Goal: Communication & Community: Answer question/provide support

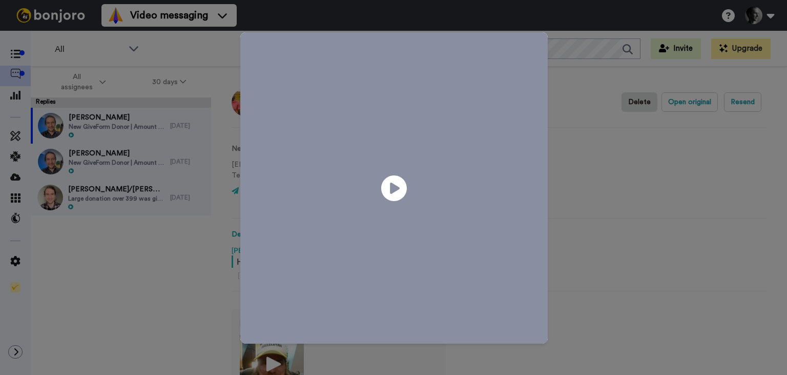
scroll to position [158, 0]
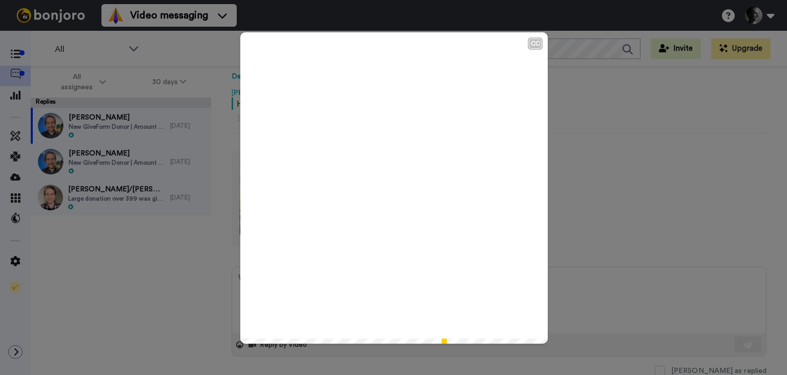
click at [392, 193] on icon "Play/Pause" at bounding box center [394, 187] width 27 height 49
type textarea "x"
click at [595, 301] on div "CC Play/Pause So, yeah, thank you so much for everything you do and may [DEMOGR…" at bounding box center [393, 187] width 787 height 375
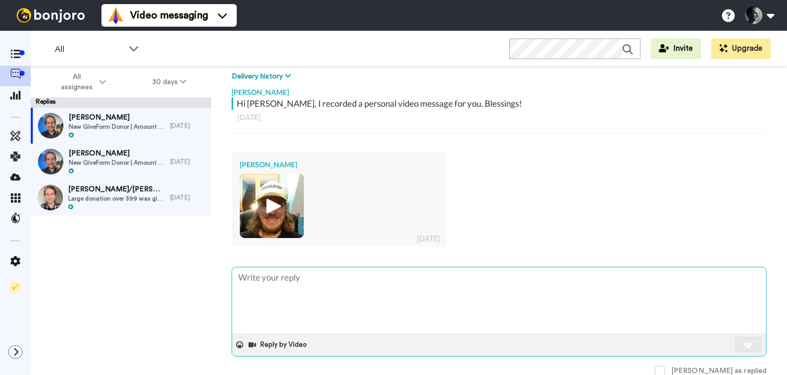
click at [333, 308] on textarea at bounding box center [499, 300] width 534 height 66
type textarea "T"
type textarea "x"
type textarea "Th"
type textarea "x"
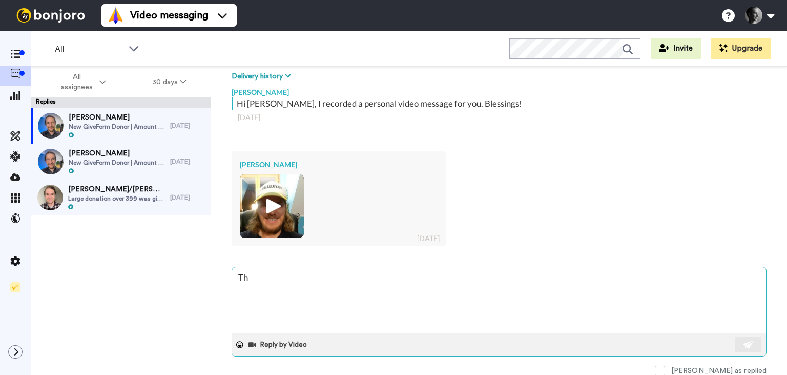
type textarea "Tha"
type textarea "x"
type textarea "Than"
type textarea "x"
type textarea "Thank"
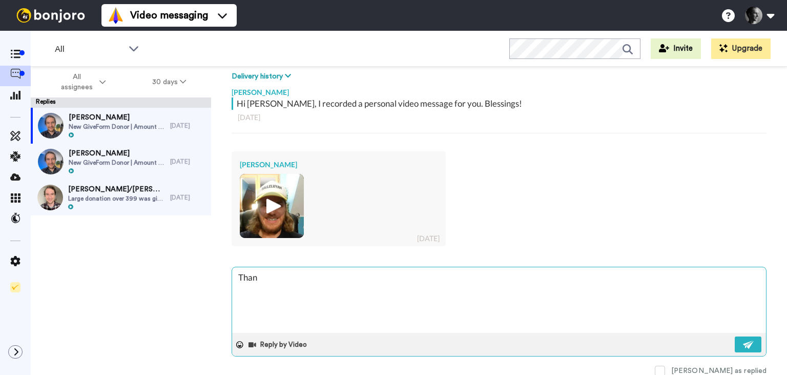
type textarea "x"
type textarea "Thank"
type textarea "x"
type textarea "Thank y"
type textarea "x"
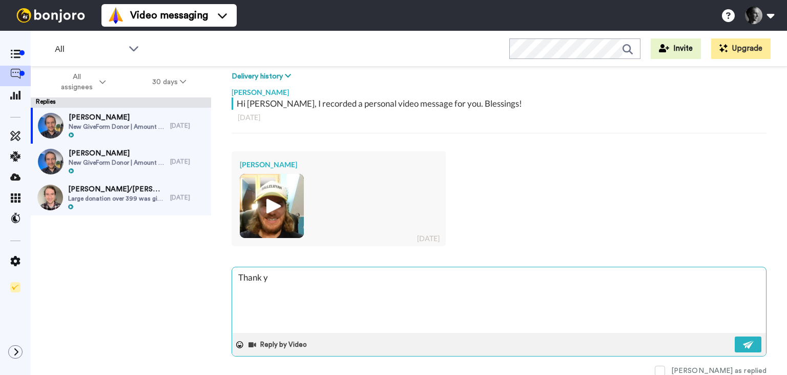
type textarea "Thank yo"
type textarea "x"
type textarea "Thank you"
type textarea "x"
type textarea "Thank you"
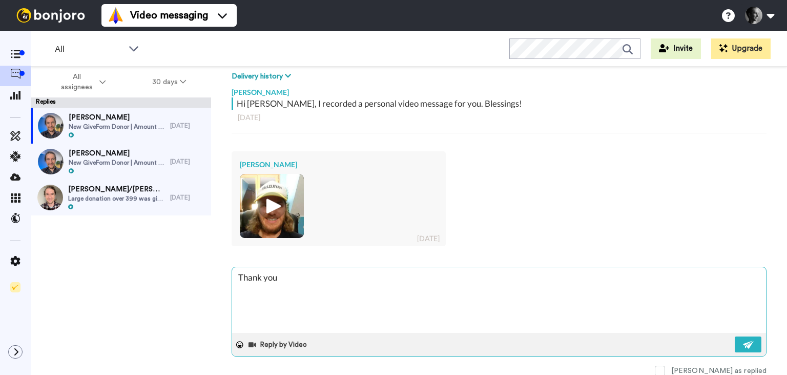
type textarea "x"
type textarea "Thank you b"
type textarea "x"
type textarea "Thank you br"
type textarea "x"
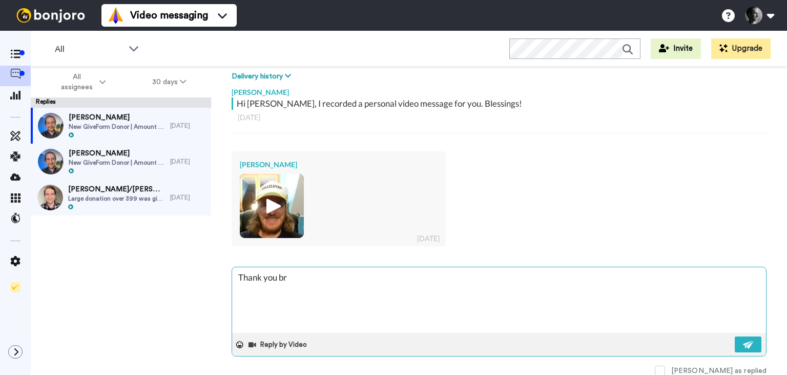
type textarea "Thank you bro"
type textarea "x"
type textarea "Thank you brot"
type textarea "x"
type textarea "Thank you broth"
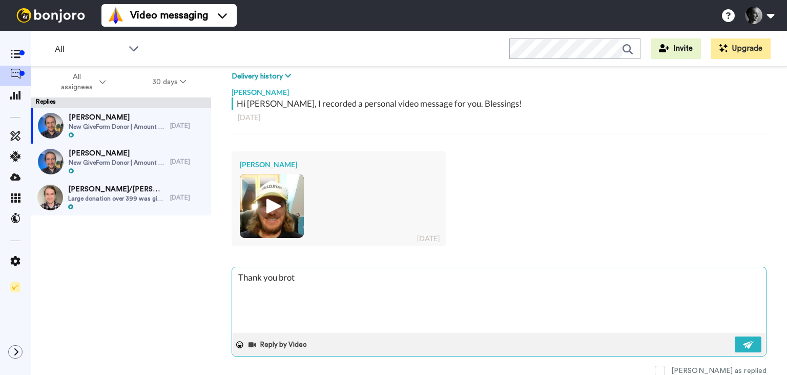
type textarea "x"
type textarea "Thank you brothe"
type textarea "x"
type textarea "Thank you brother"
type textarea "x"
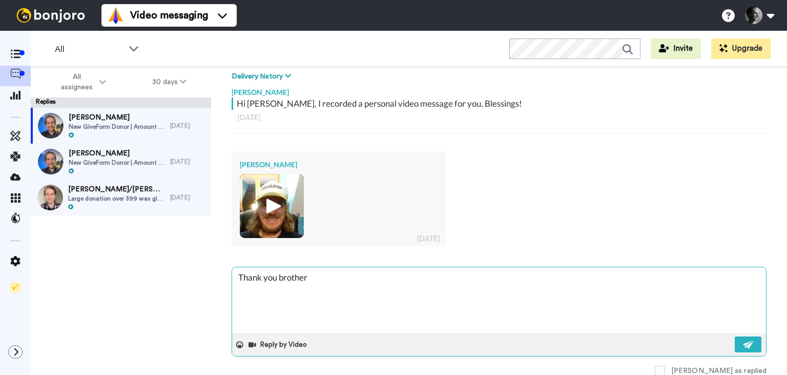
type textarea "Thank you brother"
type textarea "x"
type textarea "Thank you brother f"
type textarea "x"
type textarea "Thank you brother [PERSON_NAME]"
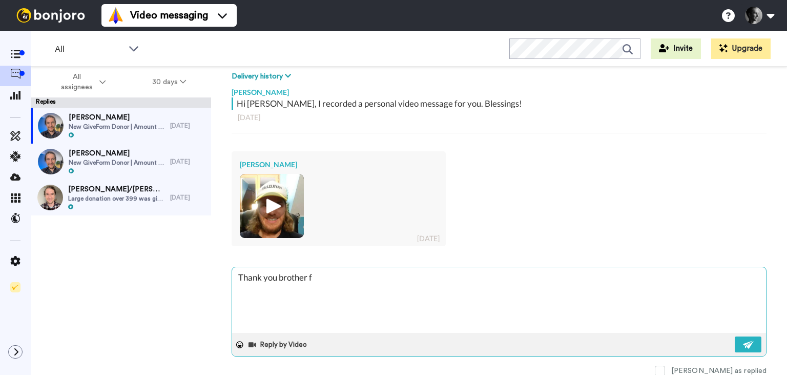
type textarea "x"
type textarea "Thank you brother for"
type textarea "x"
type textarea "Thank you brother for"
type textarea "x"
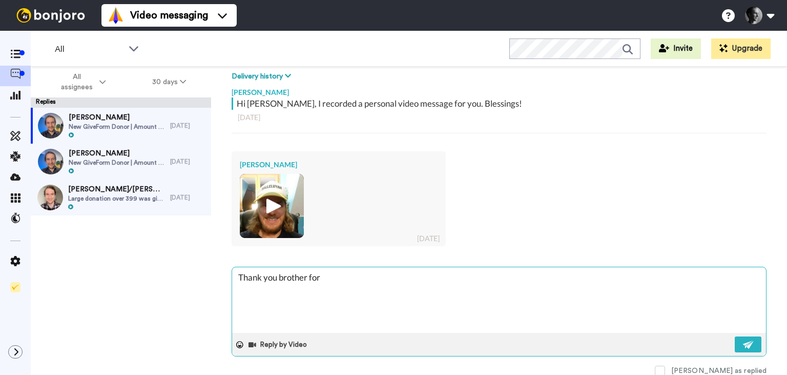
type textarea "Thank you brother for t"
type textarea "x"
type textarea "Thank you brother for [PERSON_NAME]"
type textarea "x"
type textarea "Thank you brother for the"
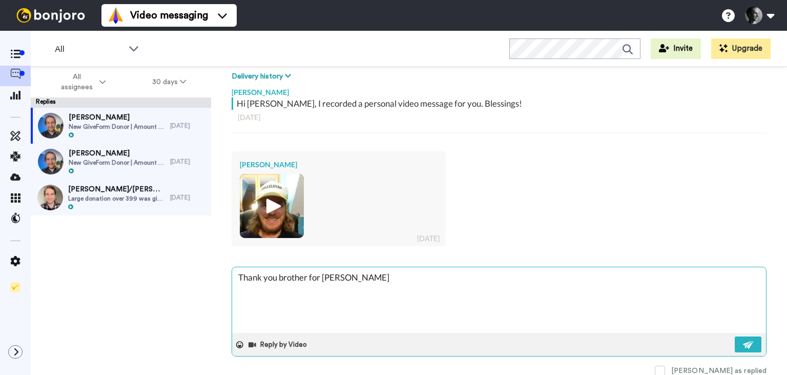
type textarea "x"
type textarea "Thank you brother for the"
type textarea "x"
type textarea "Thank you brother for the k"
type textarea "x"
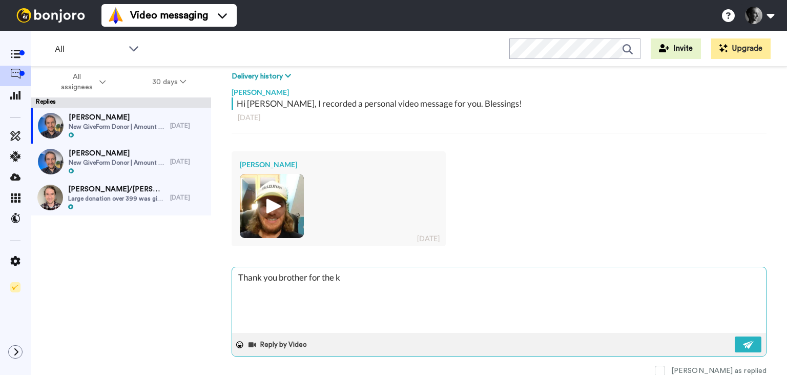
type textarea "Thank you brother for the ki"
type textarea "x"
type textarea "Thank you brother for the kin"
type textarea "x"
type textarea "Thank you brother for the kind"
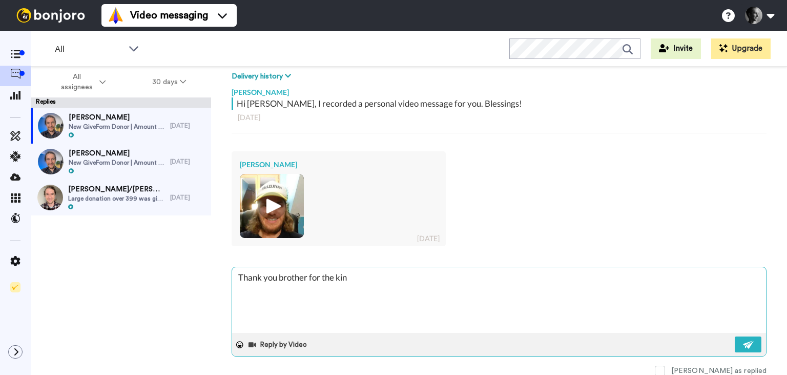
type textarea "x"
type textarea "Thank you brother for the kind"
type textarea "x"
type textarea "Thank you brother for the kind v"
type textarea "x"
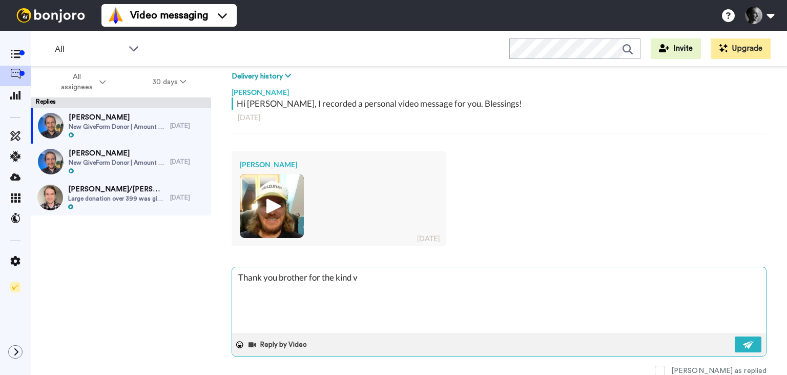
type textarea "Thank you brother for the kind vi"
type textarea "x"
type textarea "Thank you brother for the kind vid"
type textarea "x"
type textarea "Thank you brother for the kind vide"
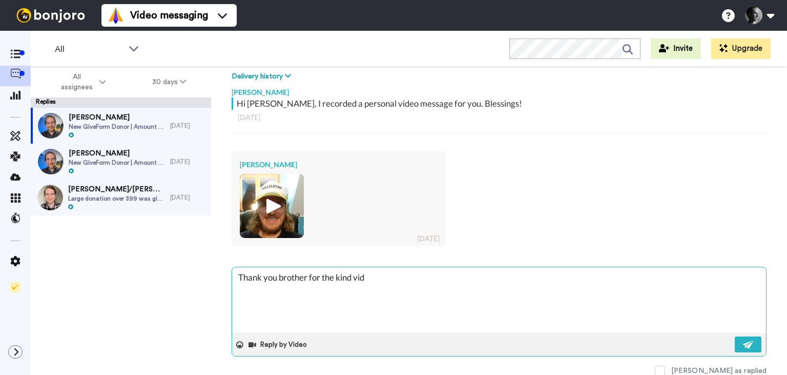
type textarea "x"
type textarea "Thank you brother for the kind video"
type textarea "x"
type textarea "Thank you brother for the kind video!"
type textarea "x"
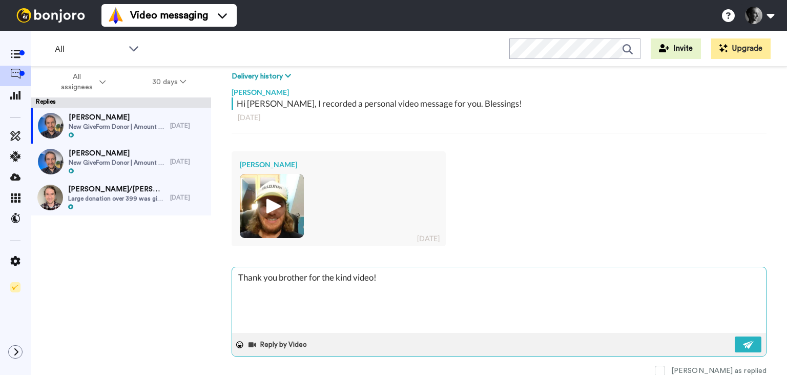
type textarea "Thank you brother for the kind video!"
type textarea "x"
type textarea "Thank you brother for the kind video! I"
type textarea "x"
type textarea "Thank you brother for the kind video! I"
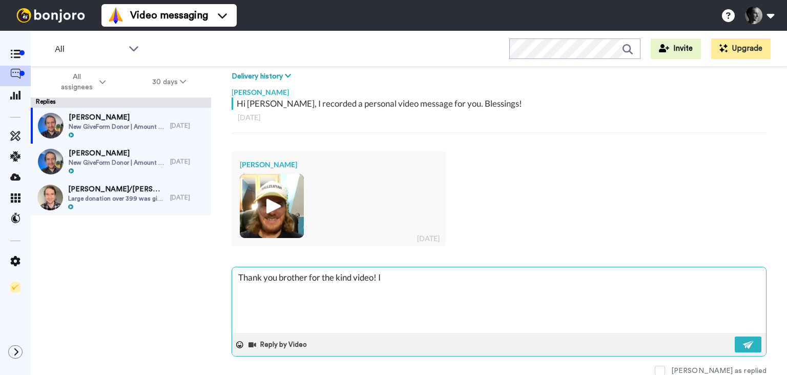
type textarea "x"
type textarea "Thank you brother for the kind video! I l"
type textarea "x"
type textarea "Thank you brother for the kind video! I li"
type textarea "x"
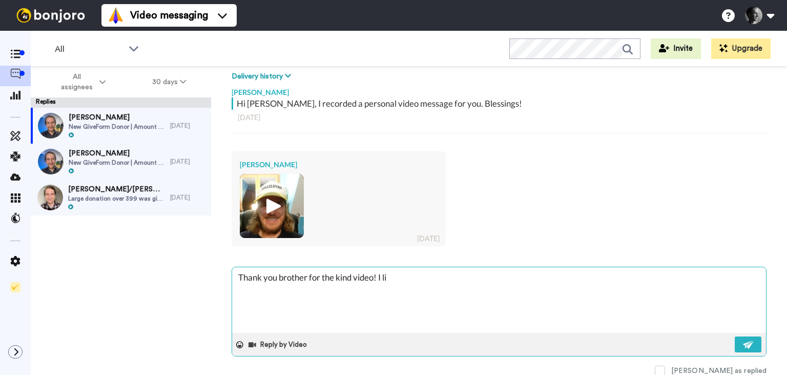
type textarea "Thank you brother for the kind video! I lik"
type textarea "x"
type textarea "Thank you brother for the kind video! I like"
type textarea "x"
type textarea "Thank you brother for the kind video! I like"
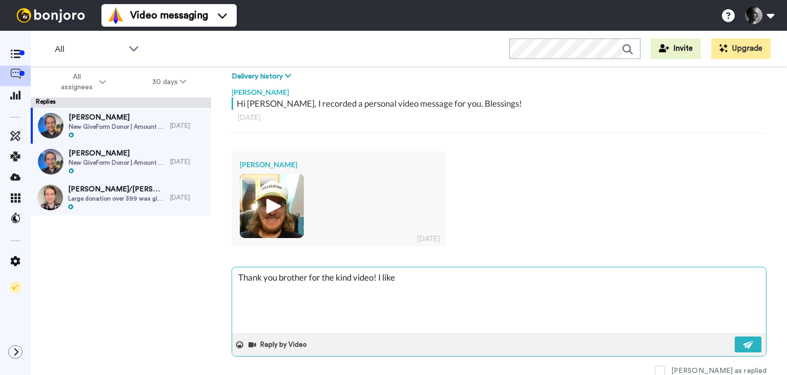
type textarea "x"
type textarea "Thank you brother for the kind video! I like y"
type textarea "x"
type textarea "Thank you brother for the kind video! I like yo"
type textarea "x"
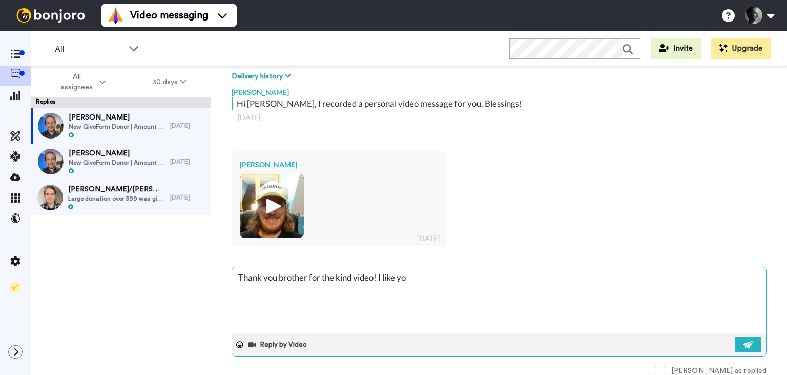
type textarea "Thank you brother for the kind video! I like you"
type textarea "x"
type textarea "Thank you brother for the kind video! I like your"
type textarea "x"
type textarea "Thank you brother for the kind video! I like your"
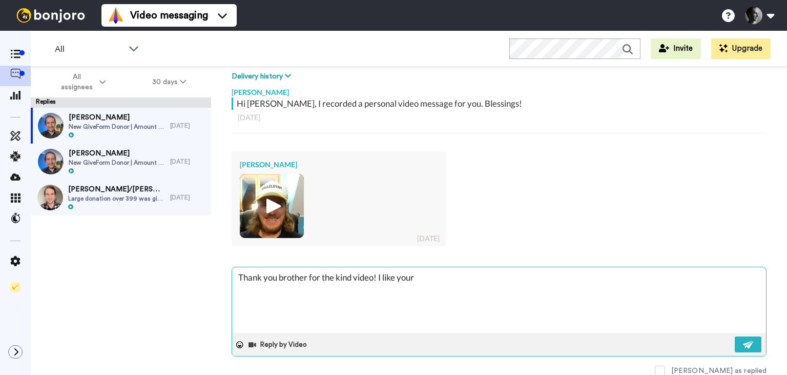
type textarea "x"
type textarea "Thank you brother for the kind video! I like your a"
type textarea "x"
type textarea "Thank you brother for the kind video! I like your ac"
type textarea "x"
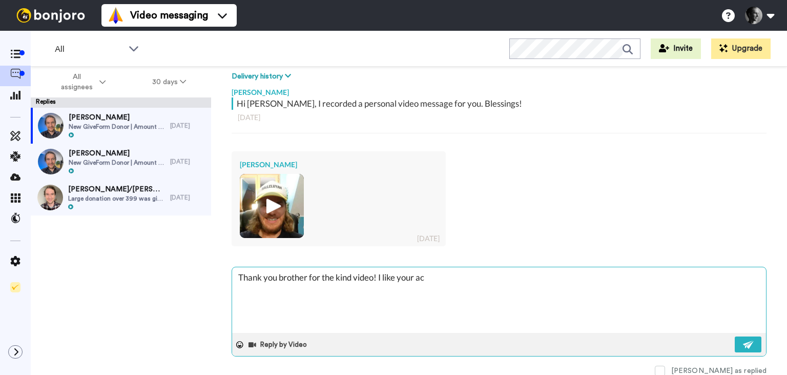
type textarea "Thank you brother for the kind video! I like your acc"
type textarea "x"
type textarea "Thank you brother for the kind video! I like your acce"
type textarea "x"
type textarea "Thank you brother for the kind video! I like your accen"
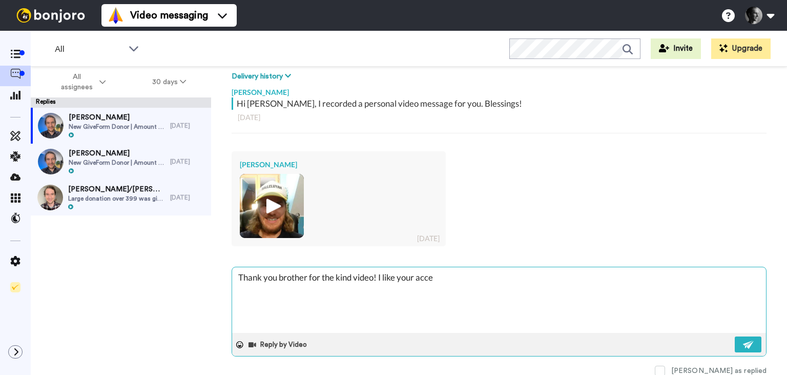
type textarea "x"
type textarea "Thank you brother for the kind video! I like your accent"
type textarea "x"
type textarea "Thank you brother for the kind video! I like your accent."
type textarea "x"
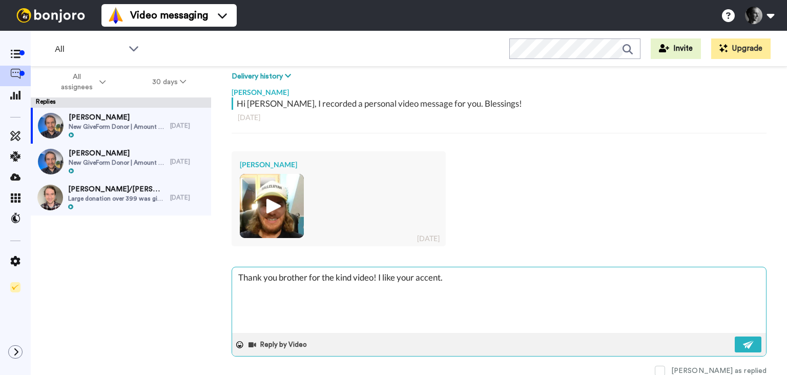
type textarea "Thank you brother for the kind video! I like your accent."
type textarea "x"
type textarea "Thank you brother for the kind video! I like your accent. T"
type textarea "x"
type textarea "Thank you brother for the kind video! I like your accent. Th"
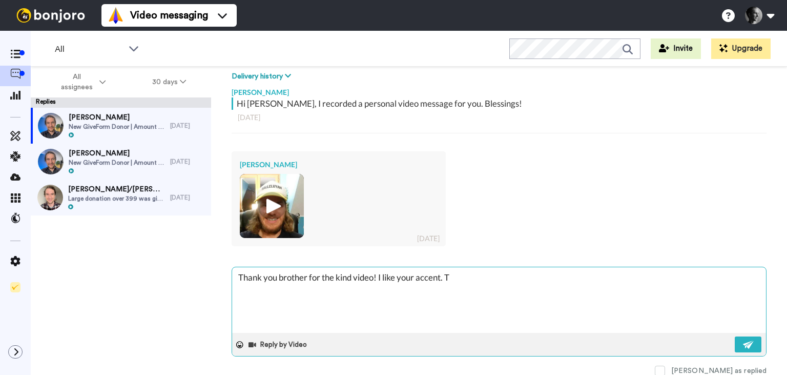
type textarea "x"
type textarea "Thank you brother for the kind video! I like your accent. The"
type textarea "x"
type textarea "Thank you brother for the kind video! I like your accent. The"
type textarea "x"
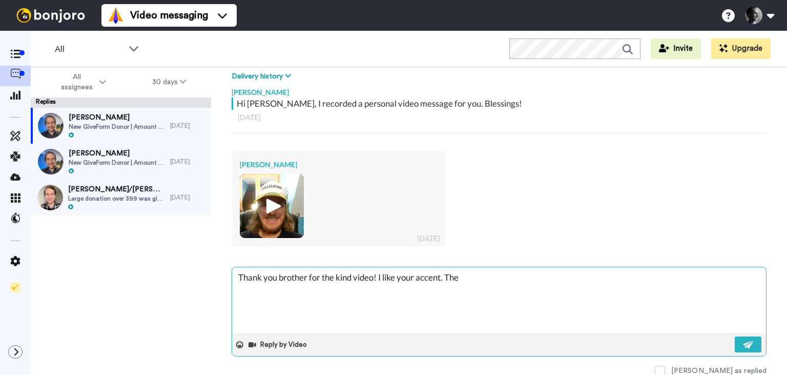
type textarea "Thank you brother for the kind video! I like your accent. The"
type textarea "x"
type textarea "Thank you brother for the kind video! I like your accent. Th"
type textarea "x"
type textarea "Thank you brother for the kind video! I like your accent. T"
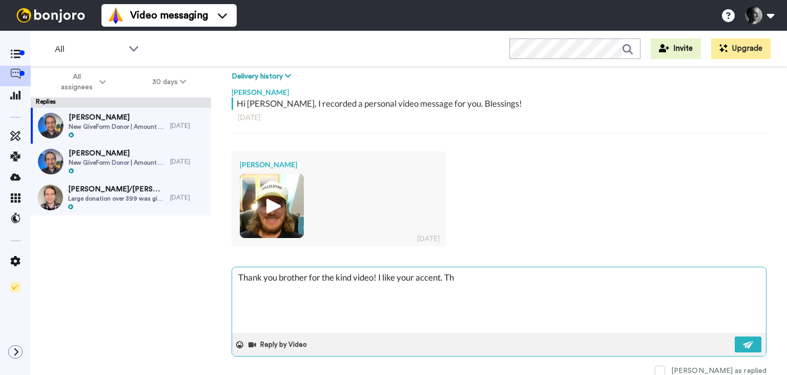
type textarea "x"
type textarea "Thank you brother for the kind video! I like your accent."
type textarea "x"
type textarea "Thank you brother for the kind video! I like your accent. P"
type textarea "x"
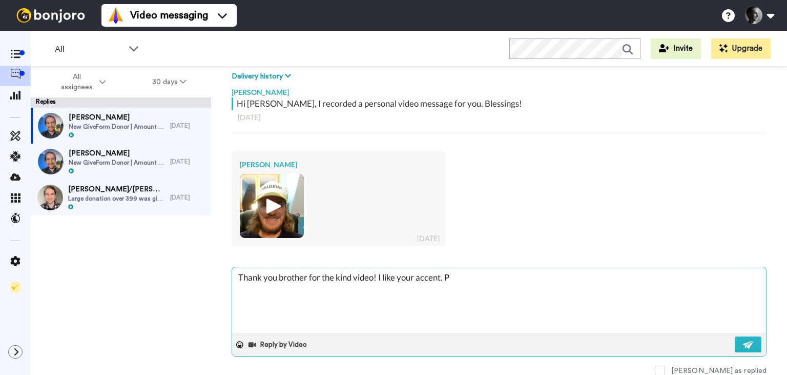
type textarea "Thank you brother for the kind video! I like your accent. Pr"
type textarea "x"
type textarea "Thank you brother for the kind video! I like your accent. Pra"
type textarea "x"
type textarea "Thank you brother for the kind video! I like your accent. [GEOGRAPHIC_DATA]"
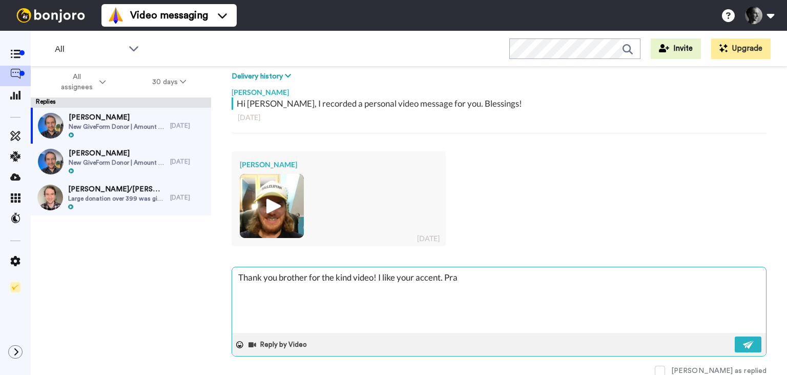
type textarea "x"
type textarea "Thank you brother for the kind video! I like your accent. Prayi"
type textarea "x"
type textarea "Thank you brother for the kind video! I like your accent. Prayin"
type textarea "x"
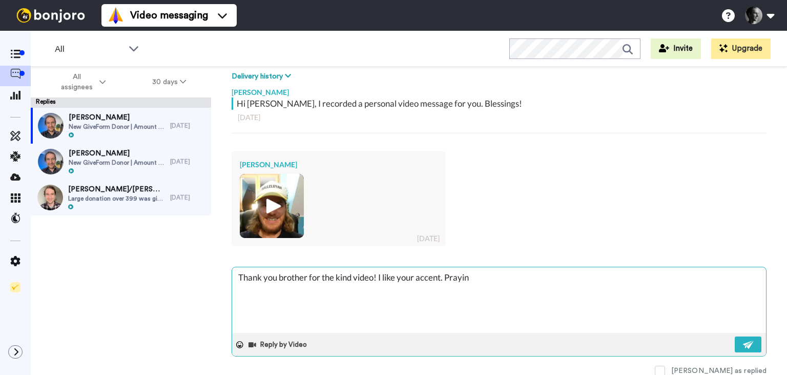
type textarea "Thank you brother for the kind video! I like your accent. Praying"
type textarea "x"
type textarea "Thank you brother for the kind video! I like your accent. Praying"
type textarea "x"
type textarea "Thank you brother for the kind video! I like your accent. Praying f"
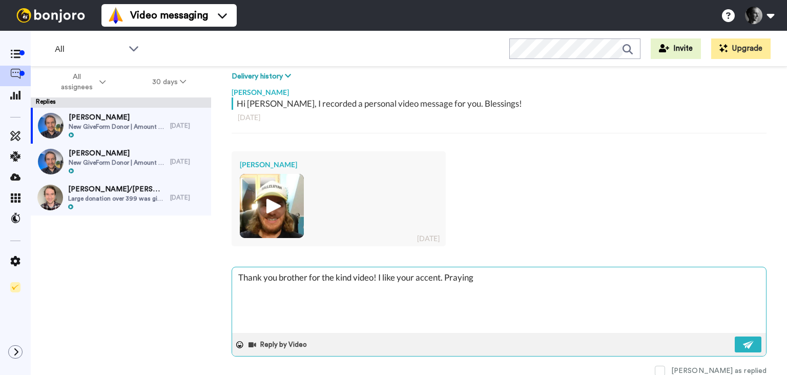
type textarea "x"
type textarea "Thank you brother for the kind video! I like your accent. Praying fo"
type textarea "x"
type textarea "Thank you brother for the kind video! I like your accent. Praying for"
type textarea "x"
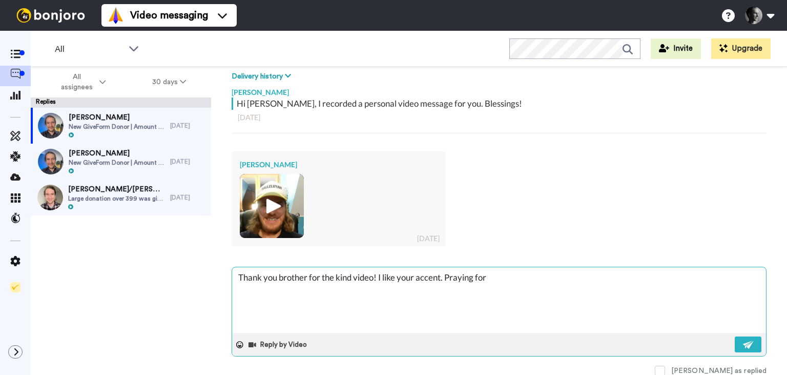
type textarea "Thank you brother for the kind video! I like your accent. Praying for"
type textarea "x"
type textarea "Thank you brother for the kind video! I like your accent. Praying for y"
type textarea "x"
type textarea "Thank you brother for the kind video! I like your accent. Praying for yo"
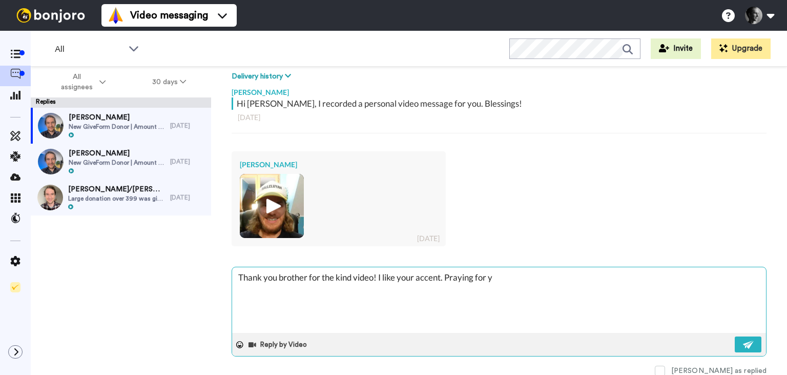
type textarea "x"
type textarea "Thank you brother for the kind video! I like your accent. Praying for you"
type textarea "x"
type textarea "Thank you brother for the kind video! I like your accent. Praying for your"
type textarea "x"
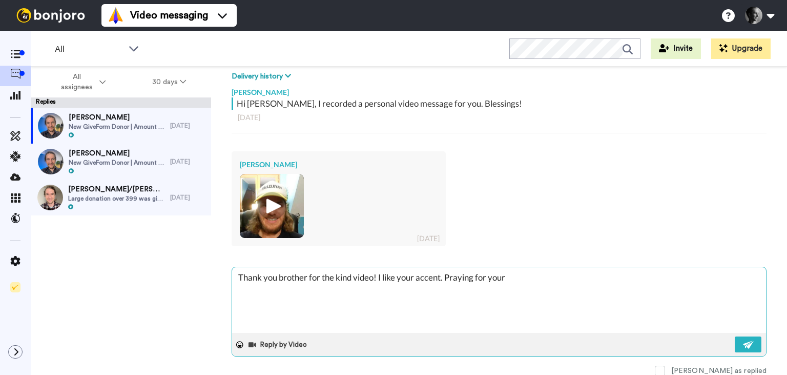
type textarea "Thank you brother for the kind video! I like your accent. Praying for your"
type textarea "x"
type textarea "Thank you brother for the kind video! I like your accent. Praying for your"
type textarea "x"
type textarea "Thank you brother for the kind video! I like your accent. Praying for you"
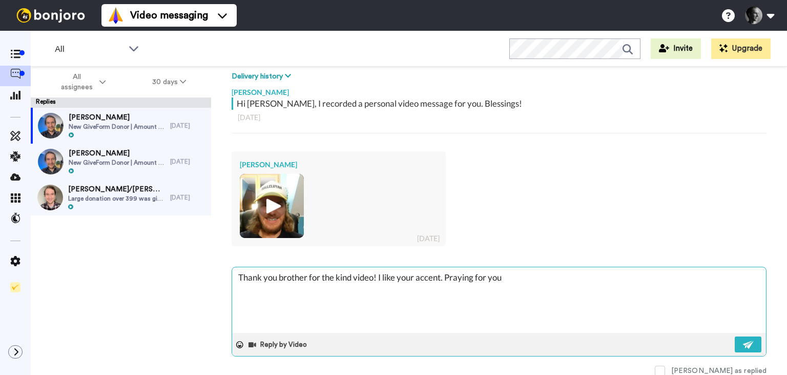
type textarea "x"
type textarea "Thank you brother for the kind video! I like your accent. Praying for yo"
type textarea "x"
type textarea "Thank you brother for the kind video! I like your accent. Praying for y"
type textarea "x"
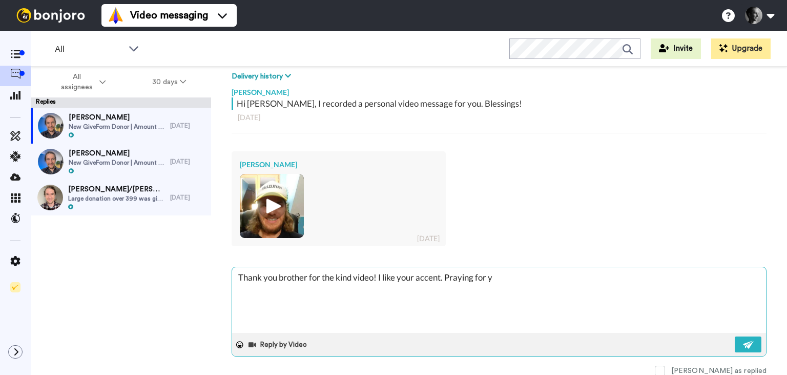
type textarea "Thank you brother for the kind video! I like your accent. Praying for"
type textarea "x"
type textarea "Thank you brother for the kind video! I like your accent. Praying for t"
type textarea "x"
type textarea "Thank you brother for the kind video! I like your accent. Praying for th"
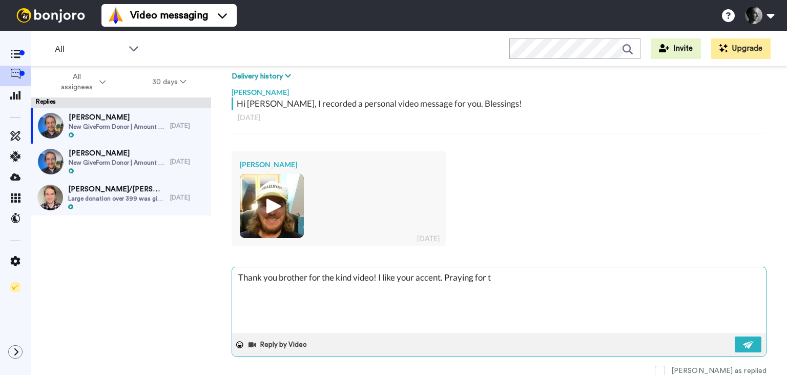
type textarea "x"
type textarea "Thank you brother for the kind video! I like your accent. Praying for the"
type textarea "x"
type textarea "Thank you brother for the kind video! I like your accent. Praying for the"
type textarea "x"
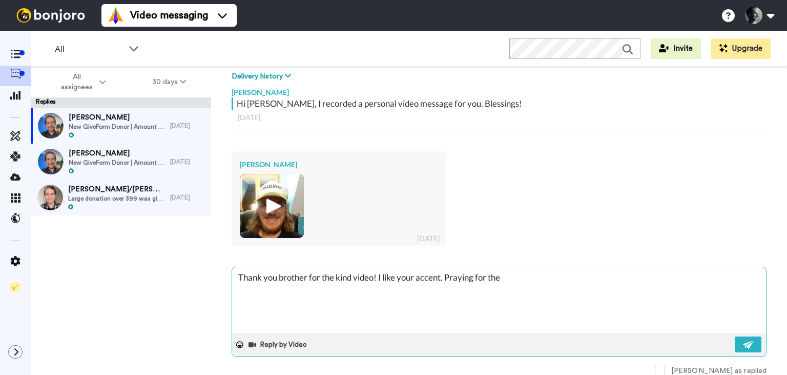
type textarea "Thank you brother for the kind video! I like your accent. Praying for the H"
type textarea "x"
type textarea "Thank you brother for the kind video! I like your accent. Praying for the Ho"
type textarea "x"
type textarea "Thank you brother for the kind video! I like your accent. Praying for the Hol"
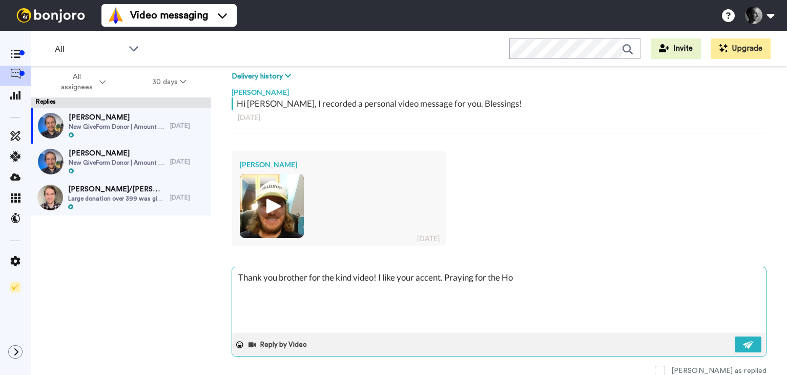
type textarea "x"
type textarea "Thank you brother for the kind video! I like your accent. Praying for the Holy"
type textarea "x"
type textarea "Thank you brother for the kind video! I like your accent. Praying for the Holy"
type textarea "x"
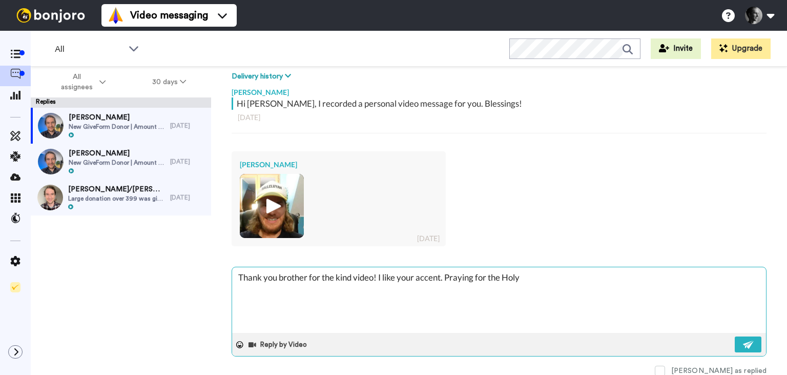
type textarea "Thank you brother for the kind video! I like your accent. Praying for the Holy S"
type textarea "x"
type textarea "Thank you brother for the kind video! I like your accent. Praying for the Holy …"
type textarea "x"
type textarea "Thank you brother for the kind video! I like your accent. Praying for the Holy …"
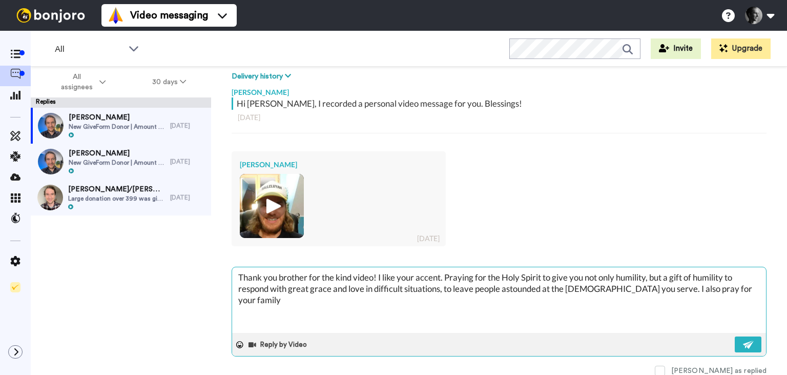
click at [621, 288] on textarea "Thank you brother for the kind video! I like your accent. Praying for the Holy …" at bounding box center [499, 300] width 534 height 66
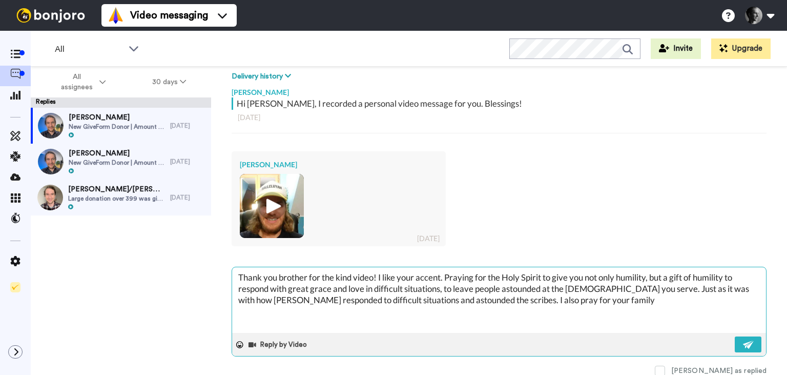
click at [585, 304] on textarea "Thank you brother for the kind video! I like your accent. Praying for the Holy …" at bounding box center [499, 300] width 534 height 66
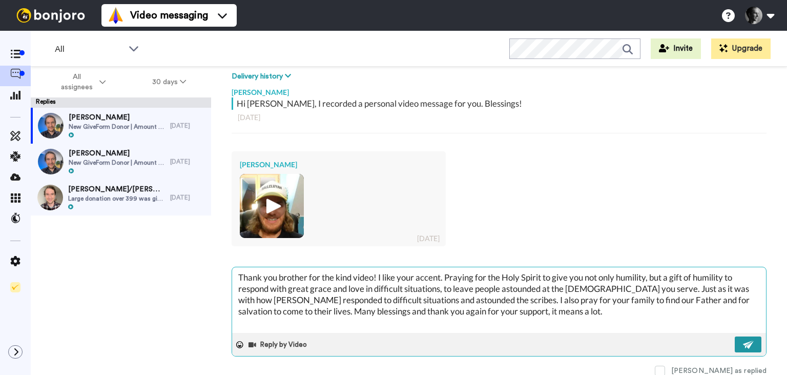
click at [746, 341] on img at bounding box center [748, 344] width 11 height 8
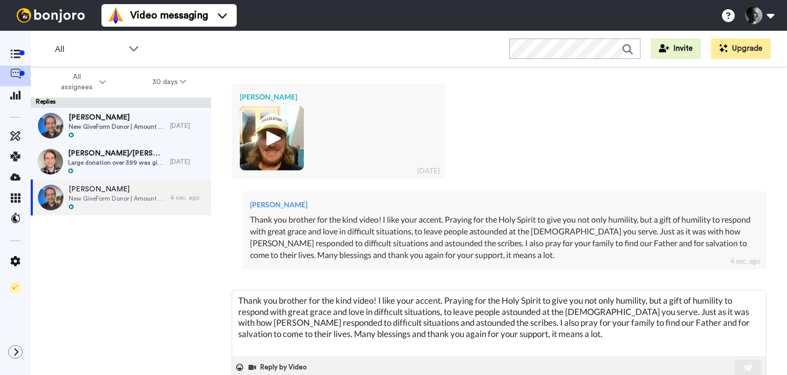
scroll to position [235, 0]
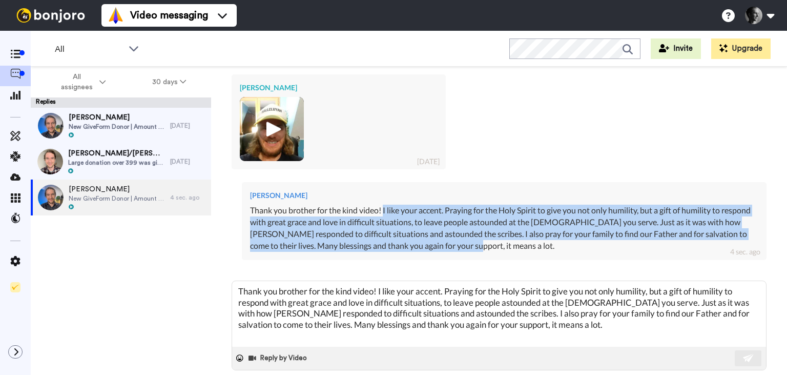
drag, startPoint x: 477, startPoint y: 243, endPoint x: 384, endPoint y: 209, distance: 99.4
click at [384, 209] on div "Thank you brother for the kind video! I like your accent. Praying for the Holy …" at bounding box center [504, 227] width 508 height 47
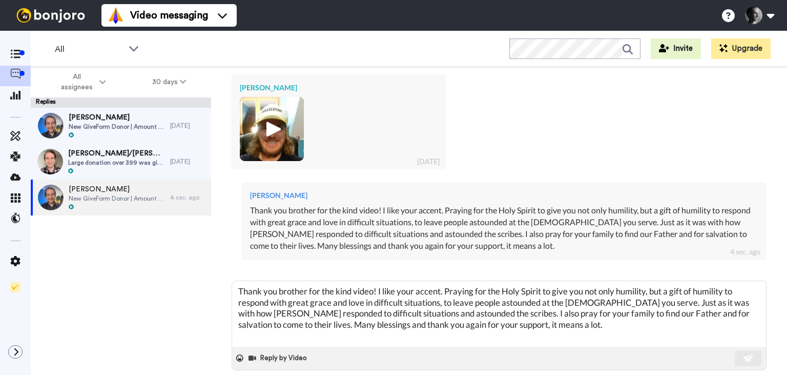
click at [384, 209] on div "Thank you brother for the kind video! I like your accent. Praying for the Holy …" at bounding box center [504, 227] width 508 height 47
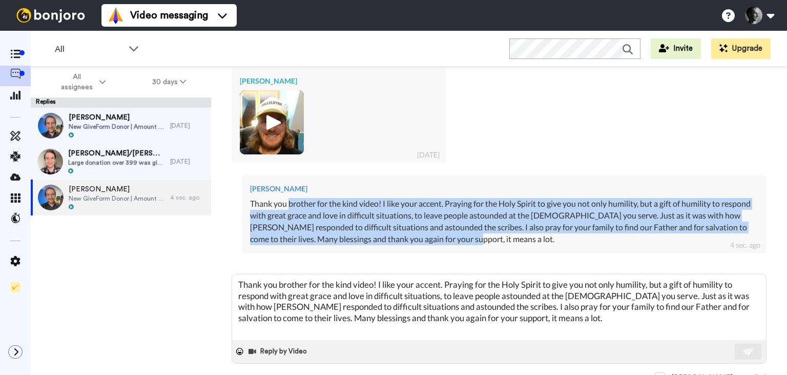
drag, startPoint x: 518, startPoint y: 243, endPoint x: 290, endPoint y: 205, distance: 231.1
click at [290, 205] on div "Thank you brother for the kind video! I like your accent. Praying for the Holy …" at bounding box center [504, 221] width 508 height 47
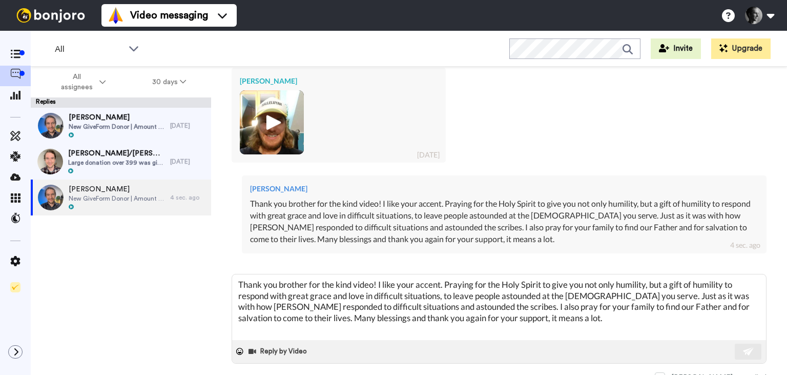
click at [290, 205] on div "Thank you brother for the kind video! I like your accent. Praying for the Holy …" at bounding box center [504, 221] width 508 height 47
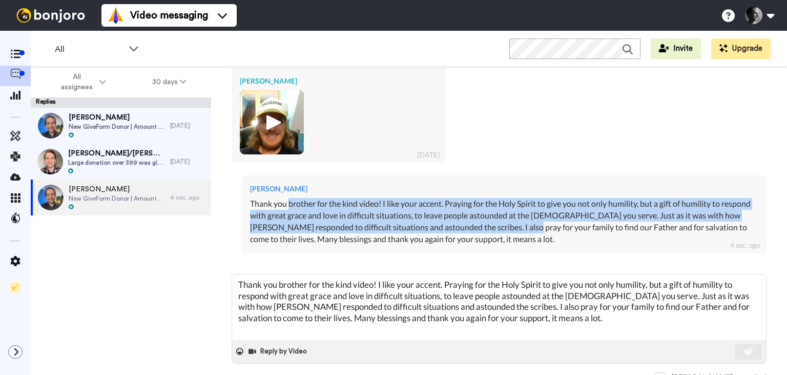
drag, startPoint x: 290, startPoint y: 205, endPoint x: 494, endPoint y: 231, distance: 205.0
click at [494, 231] on div "Thank you brother for the kind video! I like your accent. Praying for the Holy …" at bounding box center [504, 221] width 508 height 47
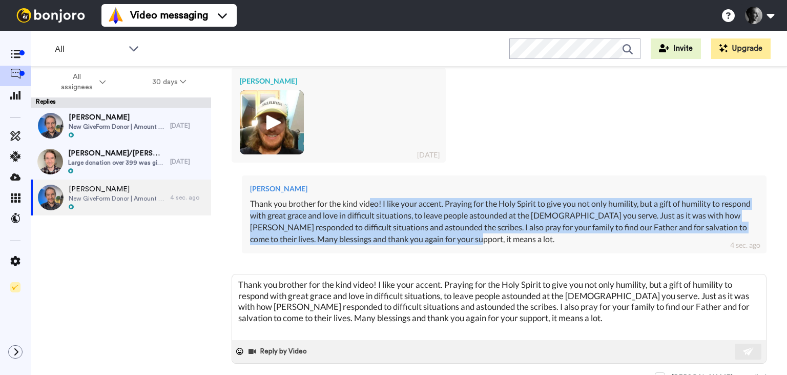
drag, startPoint x: 483, startPoint y: 242, endPoint x: 372, endPoint y: 208, distance: 115.7
click at [372, 207] on div "Thank you brother for the kind video! I like your accent. Praying for the Holy …" at bounding box center [504, 221] width 508 height 47
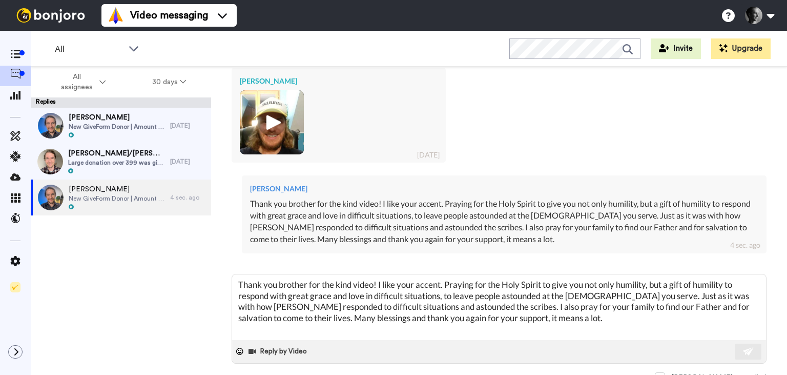
click at [372, 207] on div "Thank you brother for the kind video! I like your accent. Praying for the Holy …" at bounding box center [504, 221] width 508 height 47
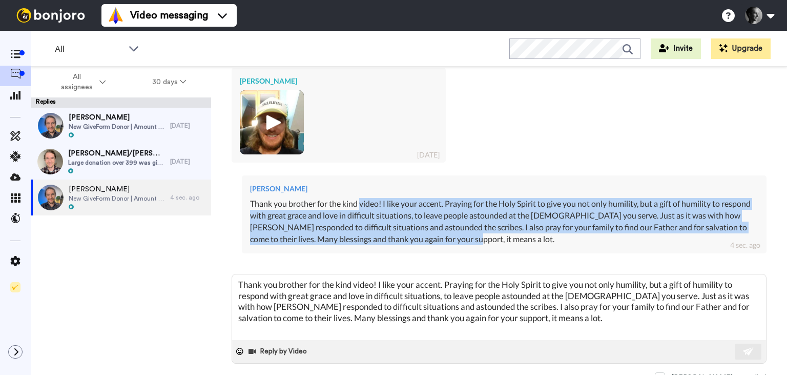
drag, startPoint x: 372, startPoint y: 208, endPoint x: 511, endPoint y: 252, distance: 145.7
click at [511, 252] on div "[PERSON_NAME] Thank you brother for the kind video! I like your accent. Praying…" at bounding box center [504, 213] width 525 height 77
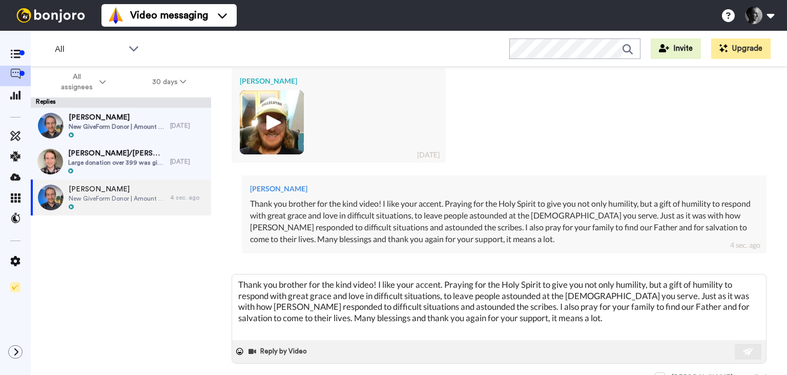
click at [511, 252] on div "[PERSON_NAME] Thank you brother for the kind video! I like your accent. Praying…" at bounding box center [504, 213] width 525 height 77
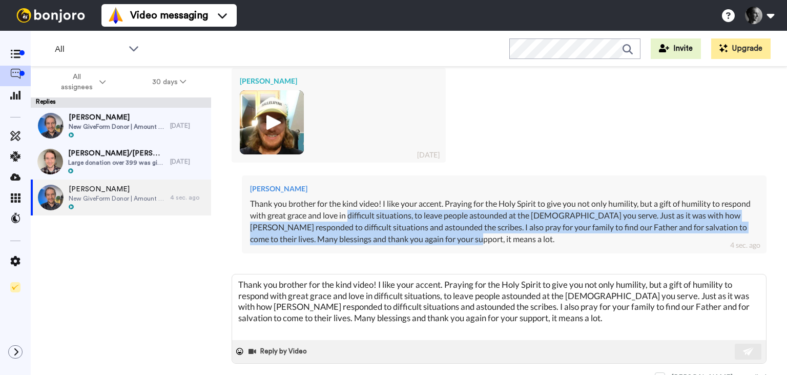
drag, startPoint x: 511, startPoint y: 252, endPoint x: 366, endPoint y: 211, distance: 150.8
click at [366, 211] on div "[PERSON_NAME] Thank you brother for the kind video! I like your accent. Praying…" at bounding box center [504, 213] width 525 height 77
click at [366, 211] on div "Thank you brother for the kind video! I like your accent. Praying for the Holy …" at bounding box center [504, 221] width 508 height 47
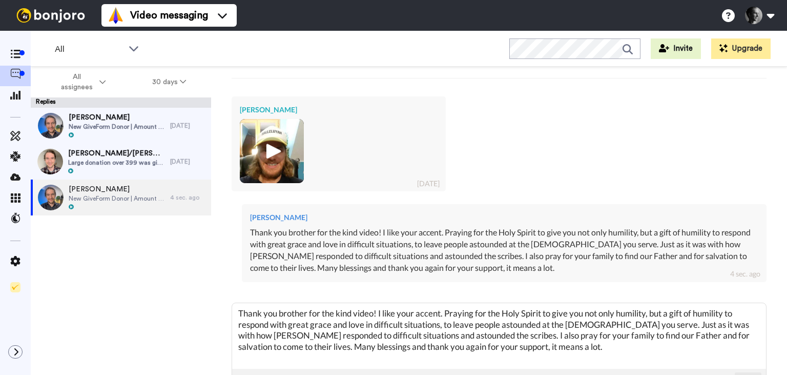
scroll to position [209, 0]
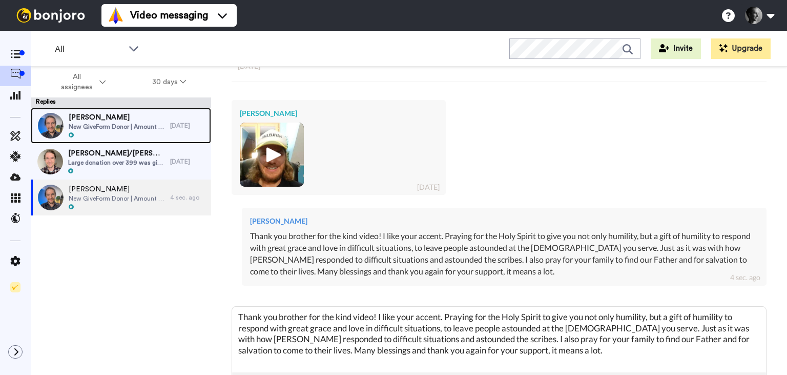
click at [114, 127] on span "New GiveForm Donor | Amount of 30.47" at bounding box center [117, 126] width 96 height 8
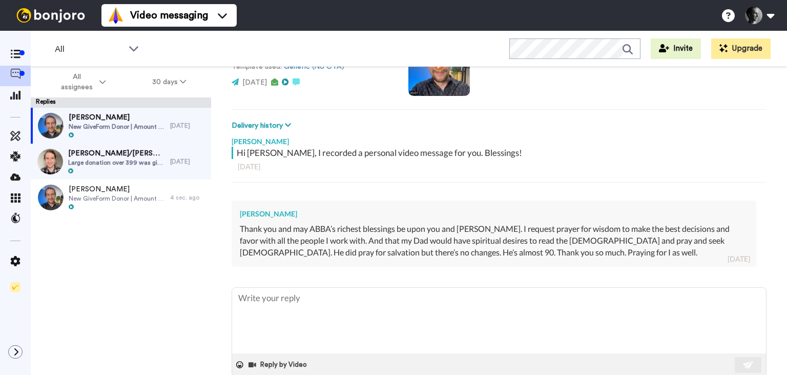
scroll to position [109, 0]
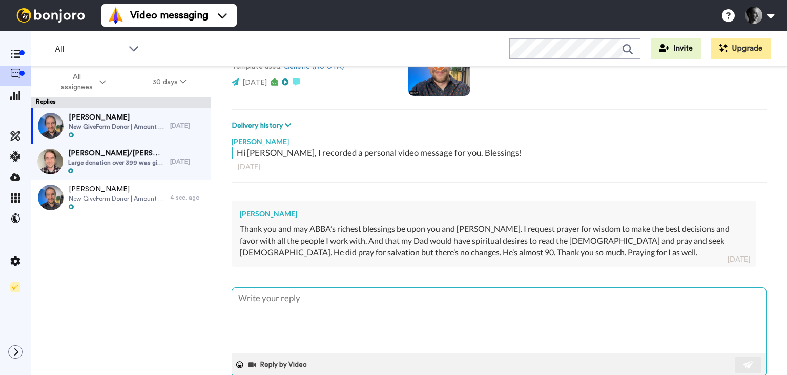
click at [419, 294] on textarea at bounding box center [499, 320] width 534 height 66
click at [401, 296] on textarea "Praying for your fathers salvation, may He find [PERSON_NAME] quickly and power…" at bounding box center [499, 320] width 534 height 66
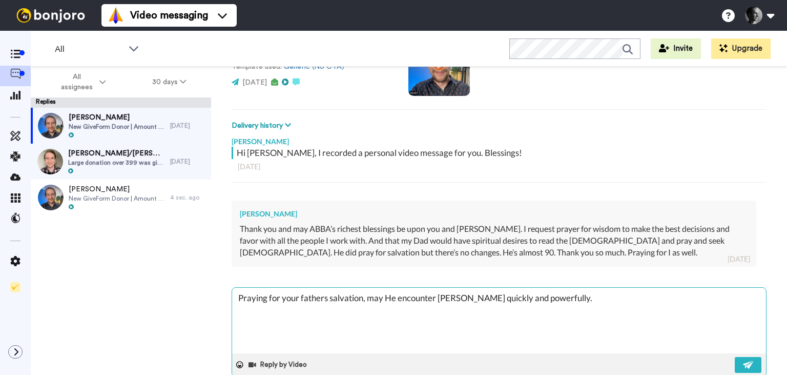
click at [571, 299] on textarea "Praying for your fathers salvation, may He encounter [PERSON_NAME] quickly and …" at bounding box center [499, 320] width 534 height 66
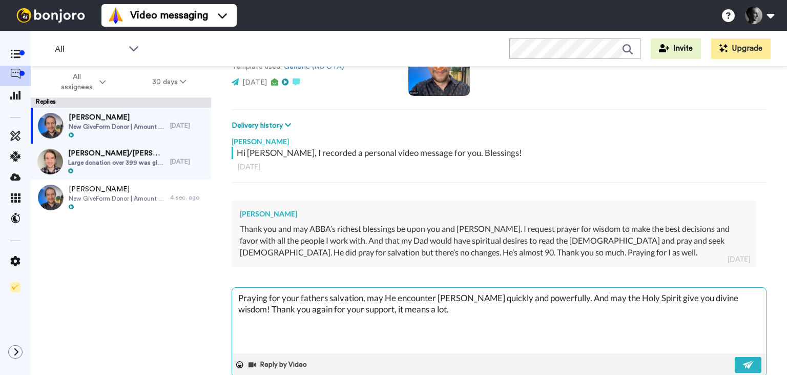
drag, startPoint x: 426, startPoint y: 311, endPoint x: 407, endPoint y: 305, distance: 20.3
click at [407, 305] on textarea "Praying for your fathers salvation, may He encounter [PERSON_NAME] quickly and …" at bounding box center [499, 320] width 534 height 66
click at [392, 309] on textarea "Praying for your fathers salvation, may He encounter [PERSON_NAME] quickly and …" at bounding box center [499, 320] width 534 height 66
click at [564, 308] on textarea "Praying for your fathers salvation, may He encounter [PERSON_NAME] quickly and …" at bounding box center [499, 320] width 534 height 66
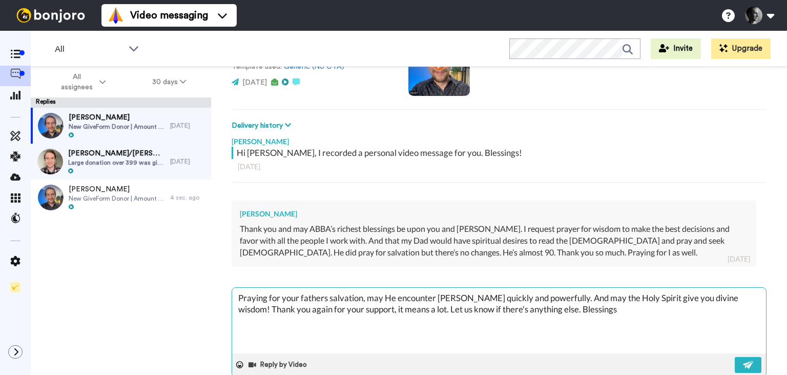
click at [319, 300] on textarea "Praying for your fathers salvation, may He encounter [PERSON_NAME] quickly and …" at bounding box center [499, 320] width 534 height 66
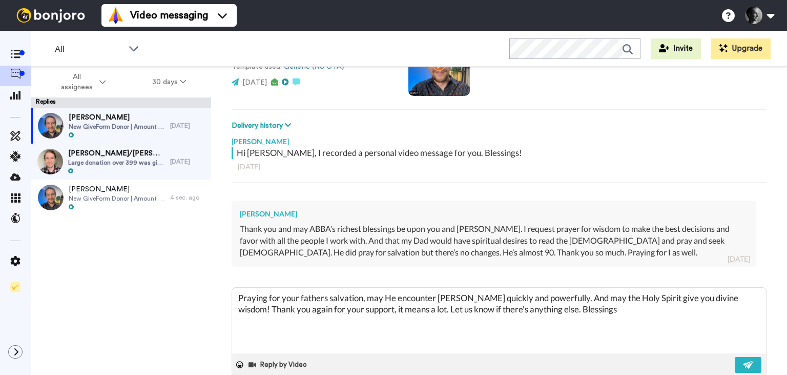
click at [0, 0] on lt-span "fathe r's" at bounding box center [0, 0] width 0 height 0
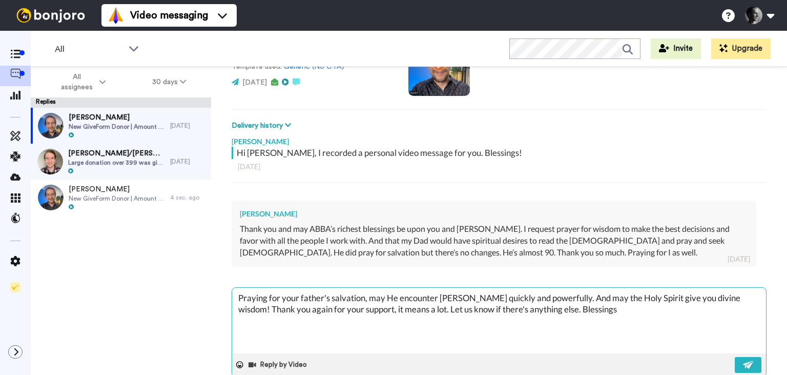
click at [606, 309] on textarea "Praying for your father's salvation, may He encounter [PERSON_NAME] quickly and…" at bounding box center [499, 320] width 534 height 66
click at [732, 298] on textarea "Praying for your father's salvation, may He encounter [PERSON_NAME] quickly and…" at bounding box center [499, 320] width 534 height 66
click at [595, 297] on textarea "Praying for your father's salvation, may He encounter [PERSON_NAME] quickly and…" at bounding box center [499, 320] width 534 height 66
click at [344, 298] on textarea "Praying for your father's salvation, may He encounter [PERSON_NAME] quickly and…" at bounding box center [499, 320] width 534 height 66
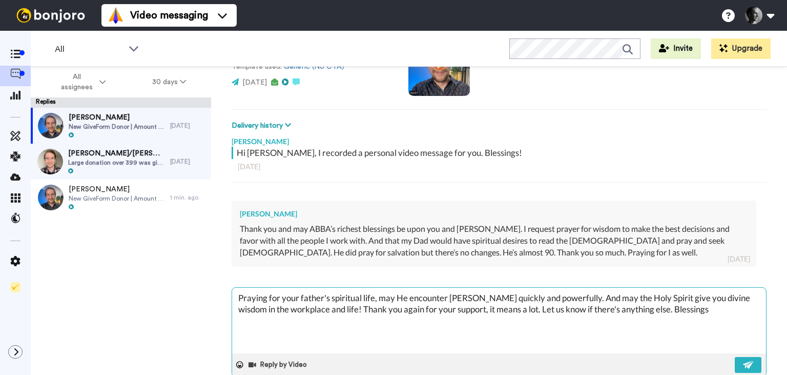
click at [516, 298] on textarea "Praying for your father's spiritual life, may He encounter [PERSON_NAME] quickl…" at bounding box center [499, 320] width 534 height 66
click at [516, 297] on textarea "Praying for your father's spiritual life, may He encounter Yeshua powerfully. A…" at bounding box center [499, 320] width 534 height 66
click at [563, 316] on textarea "Praying for your father's spiritual life, may He encounter Yeshua powerfully an…" at bounding box center [499, 320] width 534 height 66
click at [537, 322] on textarea "Praying for your father's spiritual life, may He encounter Yeshua powerfully an…" at bounding box center [499, 320] width 534 height 66
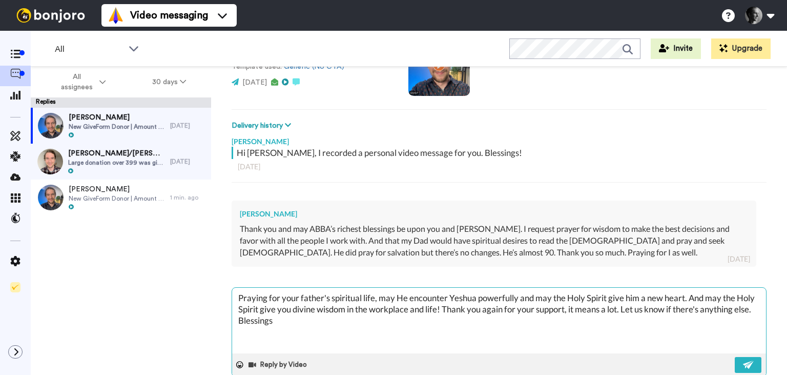
click at [537, 322] on textarea "Praying for your father's spiritual life, may He encounter Yeshua powerfully an…" at bounding box center [499, 320] width 534 height 66
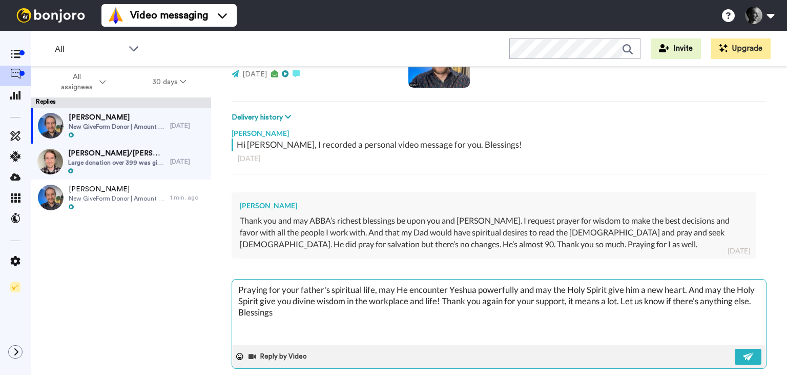
click at [624, 302] on textarea "Praying for your father's spiritual life, may He encounter Yeshua powerfully an…" at bounding box center [499, 312] width 534 height 66
click at [757, 352] on button at bounding box center [748, 356] width 27 height 16
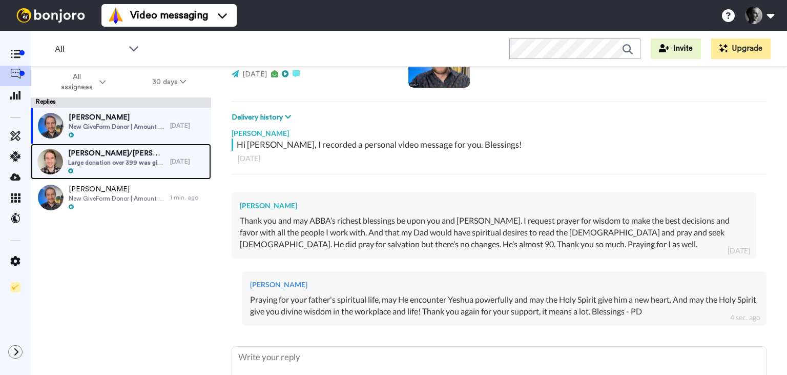
click at [129, 161] on span "Large donation over 399 was given by user as once-off" at bounding box center [116, 162] width 97 height 8
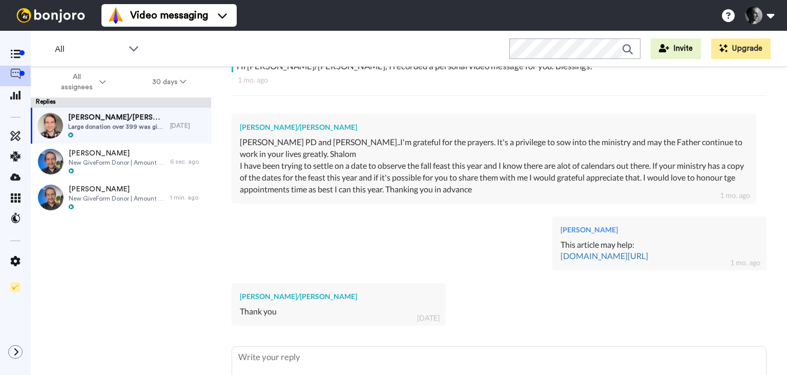
scroll to position [179, 0]
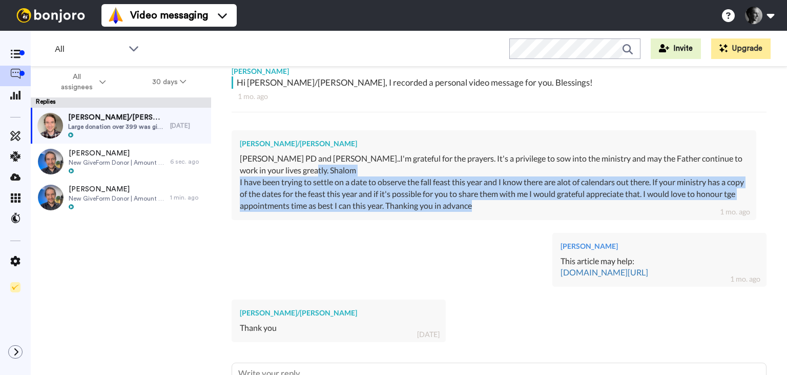
drag, startPoint x: 505, startPoint y: 205, endPoint x: 404, endPoint y: 167, distance: 108.5
click at [404, 167] on div "[PERSON_NAME]/[PERSON_NAME] PD and [PERSON_NAME]..I'm grateful for the prayers.…" at bounding box center [494, 174] width 525 height 89
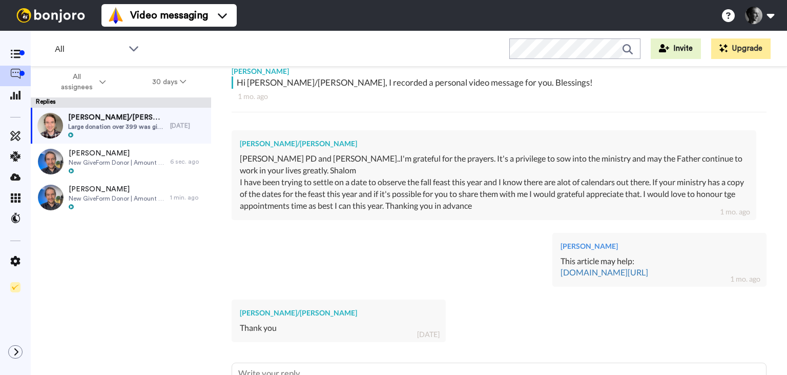
click at [404, 167] on div "[PERSON_NAME] PD and [PERSON_NAME]..I'm grateful for the prayers. It's a privil…" at bounding box center [494, 165] width 508 height 24
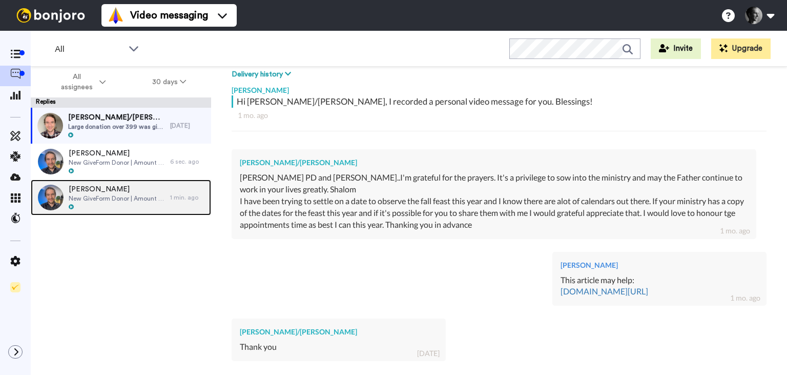
click at [93, 205] on div at bounding box center [117, 206] width 96 height 7
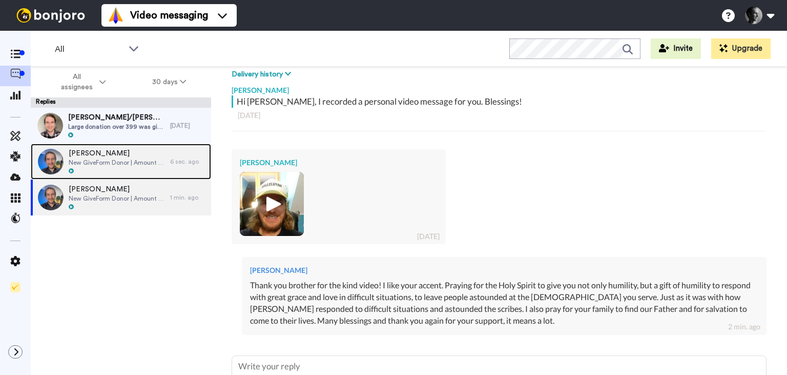
click at [120, 162] on span "New GiveForm Donor | Amount of 30.47" at bounding box center [117, 162] width 96 height 8
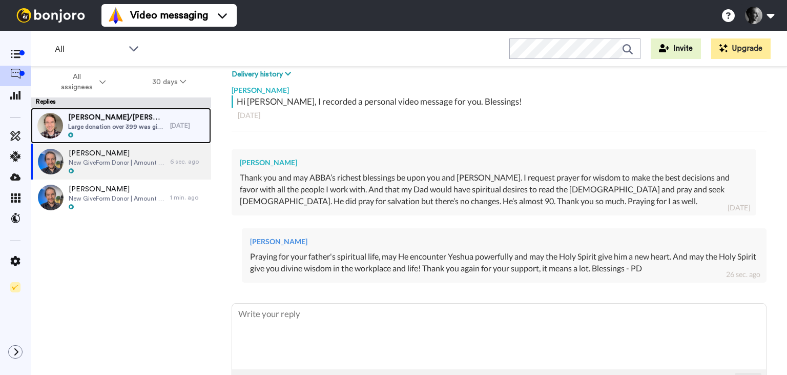
click at [129, 125] on span "Large donation over 399 was given by user as once-off" at bounding box center [116, 126] width 97 height 8
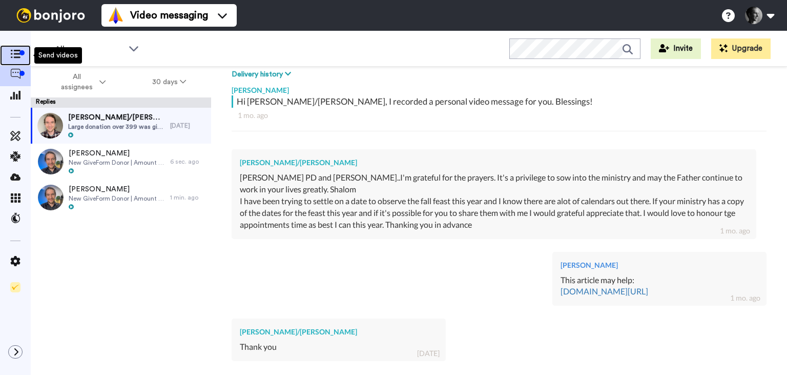
click at [10, 51] on icon at bounding box center [15, 54] width 10 height 9
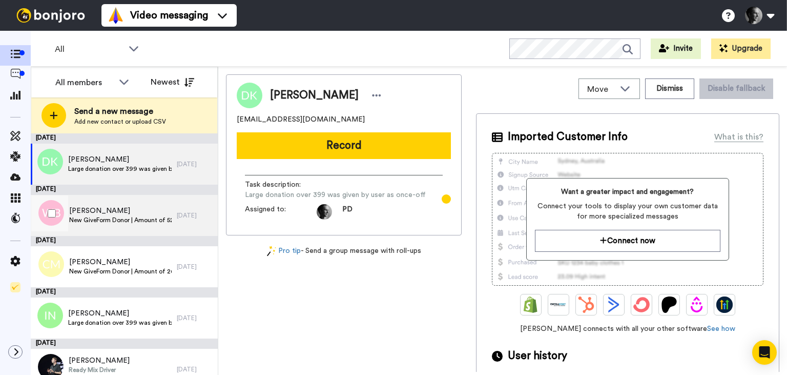
click at [127, 220] on span "New GiveForm Donor | Amount of 52.21" at bounding box center [120, 220] width 102 height 8
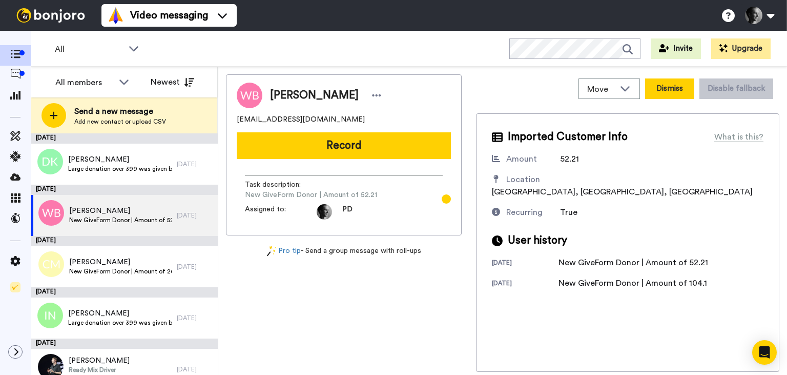
click at [681, 82] on button "Dismiss" at bounding box center [669, 88] width 49 height 20
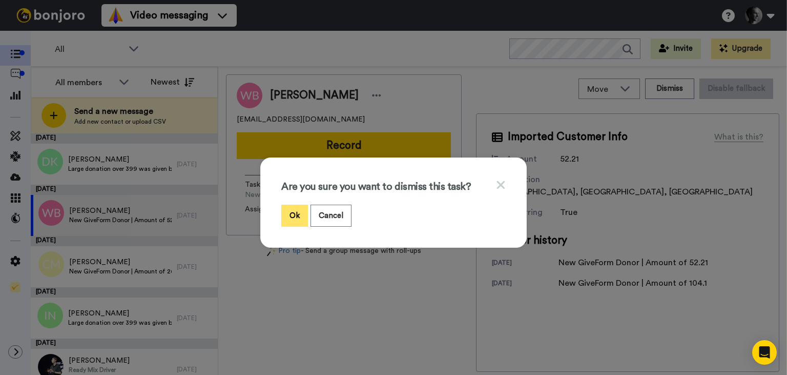
click at [298, 211] on button "Ok" at bounding box center [294, 215] width 27 height 22
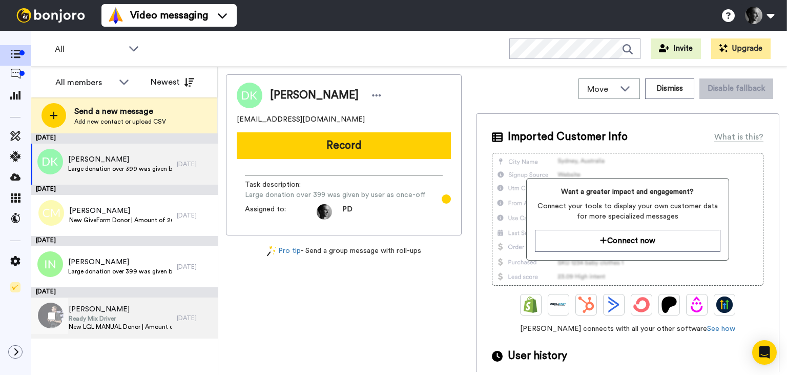
click at [122, 325] on span "New LGL MANUAL Donor | Amount of $ 4000" at bounding box center [120, 326] width 103 height 8
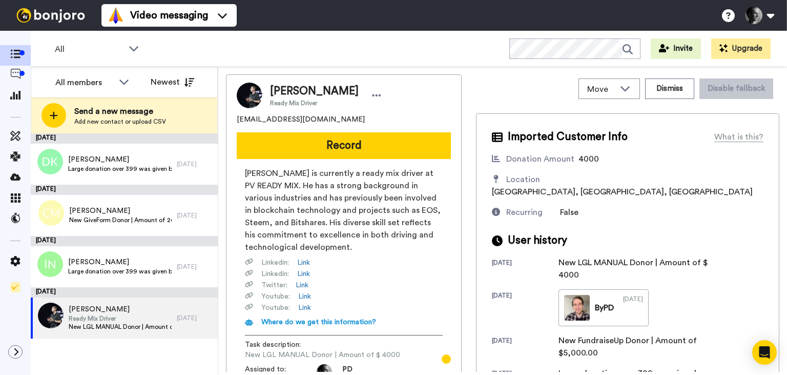
drag, startPoint x: 354, startPoint y: 245, endPoint x: 281, endPoint y: 183, distance: 95.6
click at [281, 183] on span "Daniel Larimer is currently a ready mix driver at PV READY MIX. He has a strong…" at bounding box center [344, 210] width 198 height 86
drag, startPoint x: 281, startPoint y: 183, endPoint x: 366, endPoint y: 242, distance: 103.0
click at [366, 242] on span "Daniel Larimer is currently a ready mix driver at PV READY MIX. He has a strong…" at bounding box center [344, 210] width 198 height 86
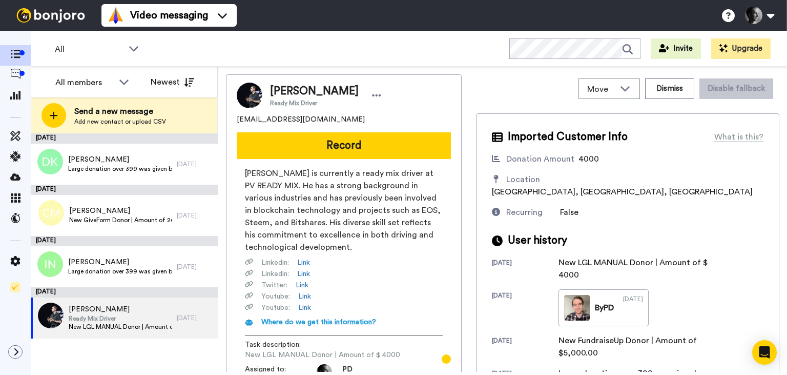
click at [366, 242] on span "Daniel Larimer is currently a ready mix driver at PV READY MIX. He has a strong…" at bounding box center [344, 210] width 198 height 86
drag, startPoint x: 366, startPoint y: 242, endPoint x: 310, endPoint y: 205, distance: 66.5
click at [310, 205] on span "Daniel Larimer is currently a ready mix driver at PV READY MIX. He has a strong…" at bounding box center [344, 210] width 198 height 86
drag, startPoint x: 310, startPoint y: 205, endPoint x: 362, endPoint y: 244, distance: 64.0
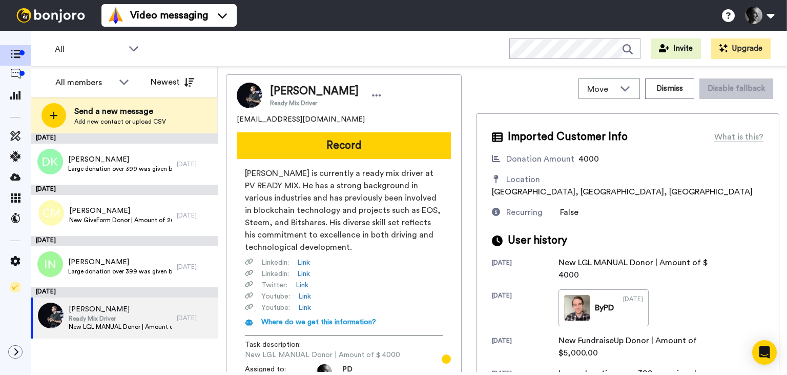
click at [362, 244] on span "Daniel Larimer is currently a ready mix driver at PV READY MIX. He has a strong…" at bounding box center [344, 210] width 198 height 86
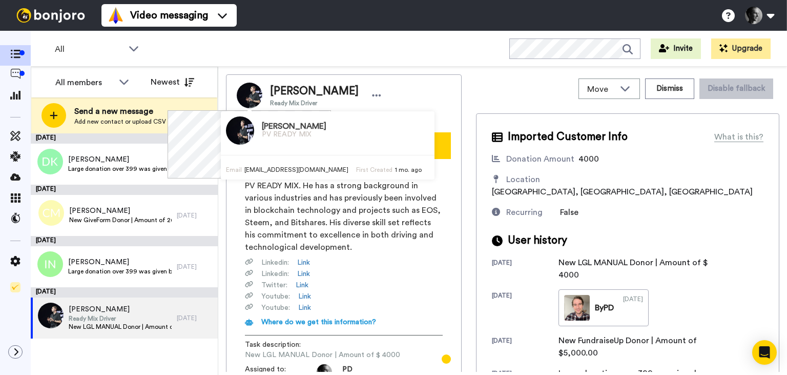
click at [273, 127] on h3 "Daniel Larimer" at bounding box center [294, 126] width 65 height 9
